Goal: Check status: Check status

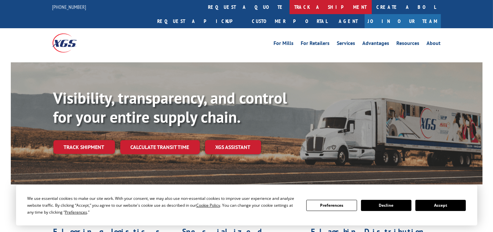
click at [290, 10] on link "track a shipment" at bounding box center [331, 7] width 82 height 14
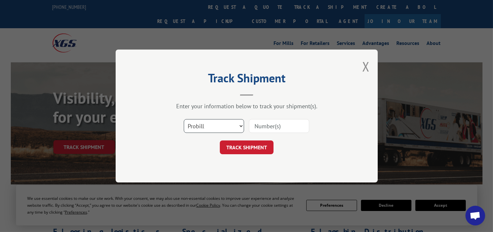
click at [225, 130] on select "Select category... Probill BOL PO" at bounding box center [214, 126] width 60 height 14
select select "bol"
click at [184, 119] on select "Select category... Probill BOL PO" at bounding box center [214, 126] width 60 height 14
paste input "54404549"
type input "54404549"
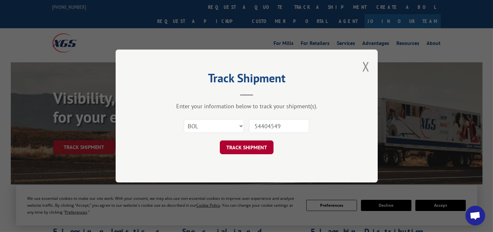
click at [252, 147] on button "TRACK SHIPMENT" at bounding box center [247, 147] width 54 height 14
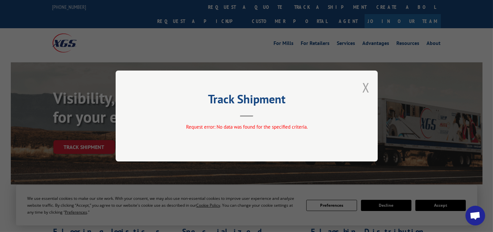
click at [370, 85] on div "Track Shipment Request error: No data was found for the specified criteria." at bounding box center [247, 115] width 262 height 91
click at [363, 90] on button "Close modal" at bounding box center [365, 87] width 7 height 17
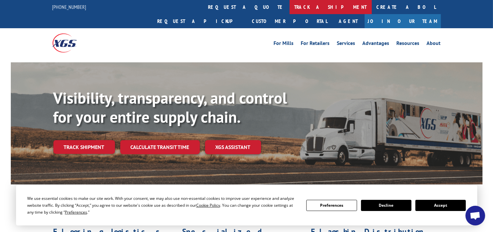
click at [290, 8] on link "track a shipment" at bounding box center [331, 7] width 82 height 14
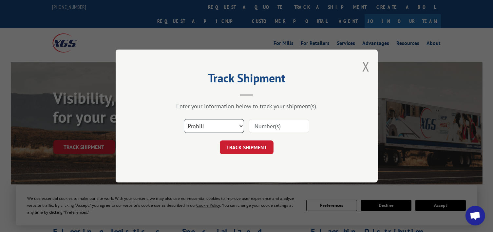
click at [221, 124] on select "Select category... Probill BOL PO" at bounding box center [214, 126] width 60 height 14
click at [184, 119] on select "Select category... Probill BOL PO" at bounding box center [214, 126] width 60 height 14
